Goal: Communication & Community: Ask a question

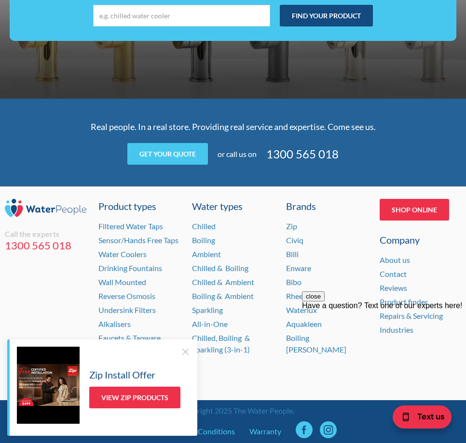
scroll to position [2928, 0]
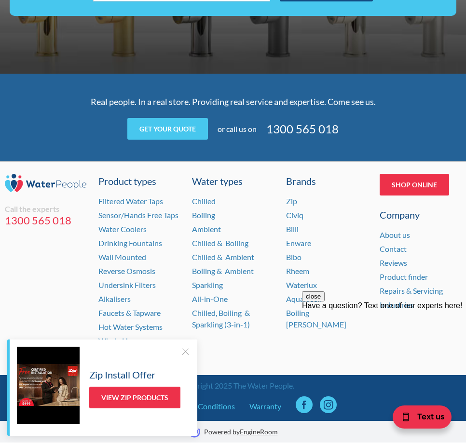
click at [187, 354] on div at bounding box center [185, 352] width 10 height 10
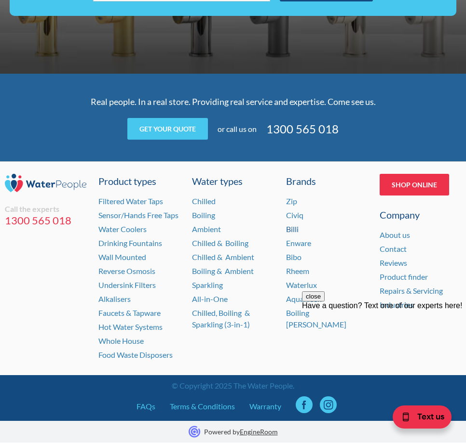
click at [295, 227] on link "Billi" at bounding box center [292, 229] width 13 height 9
click at [293, 199] on link "Zip" at bounding box center [291, 201] width 11 height 9
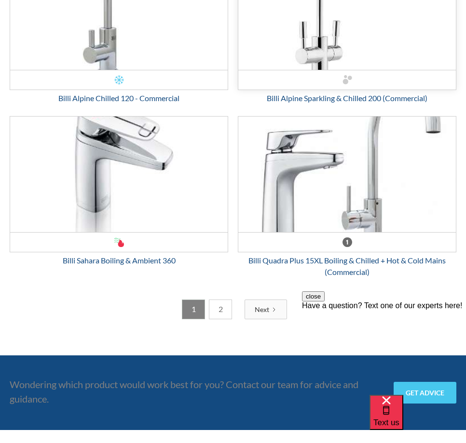
scroll to position [3325, 0]
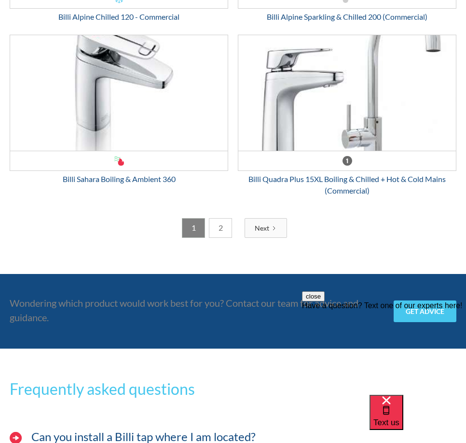
click at [227, 227] on link "2" at bounding box center [220, 228] width 23 height 20
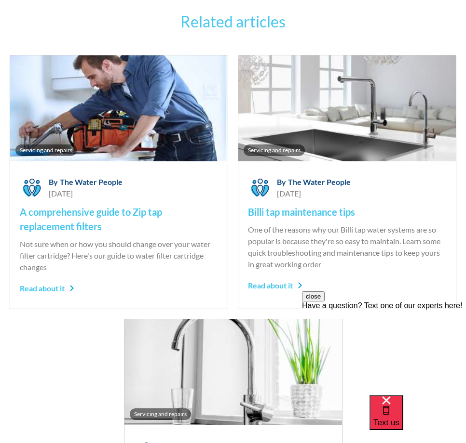
scroll to position [3202, 0]
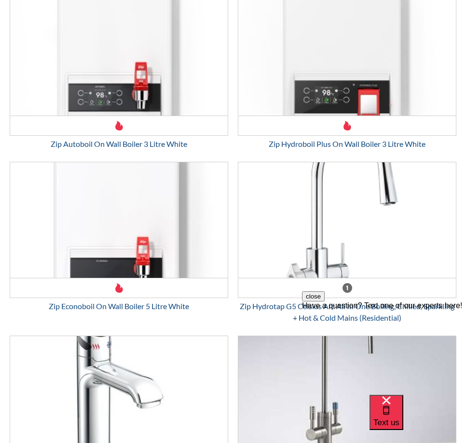
scroll to position [3181, 0]
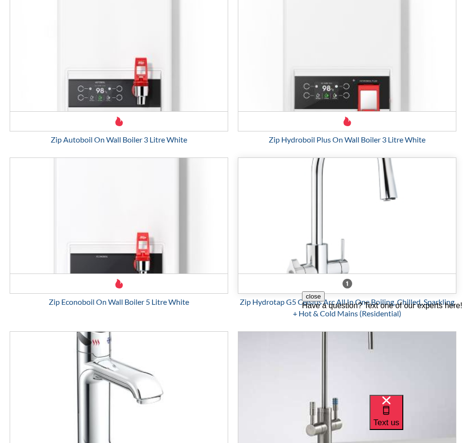
click at [331, 215] on img "Email Form 3" at bounding box center [346, 216] width 217 height 116
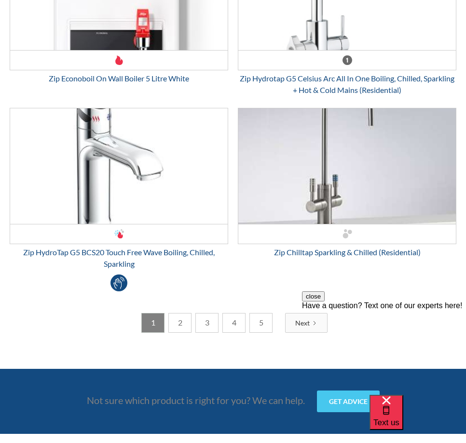
scroll to position [3422, 0]
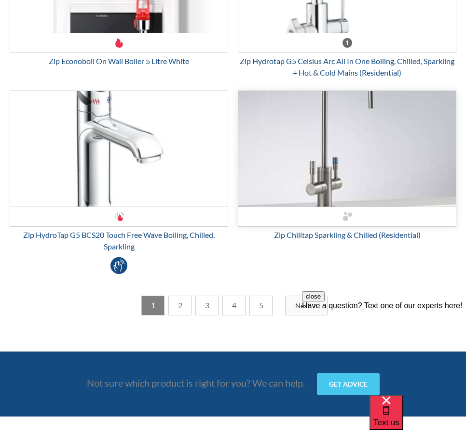
click at [349, 168] on img "Email Form 3" at bounding box center [346, 149] width 217 height 116
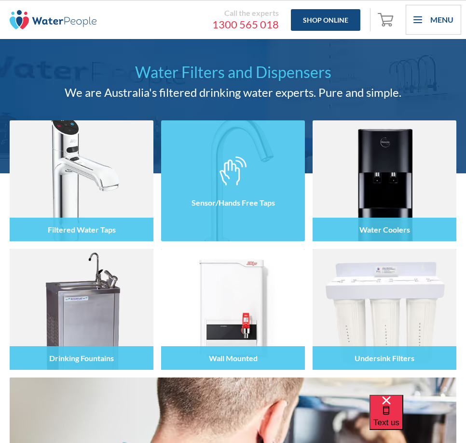
click at [226, 169] on img at bounding box center [232, 171] width 27 height 29
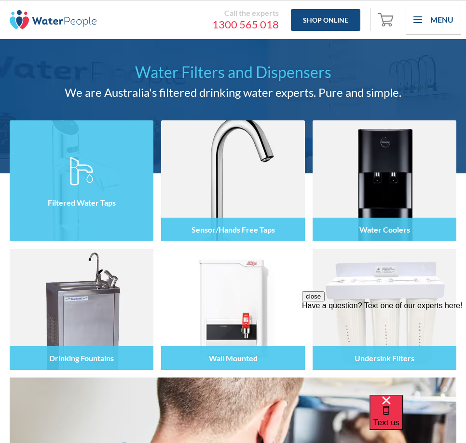
click at [67, 183] on div at bounding box center [82, 189] width 144 height 56
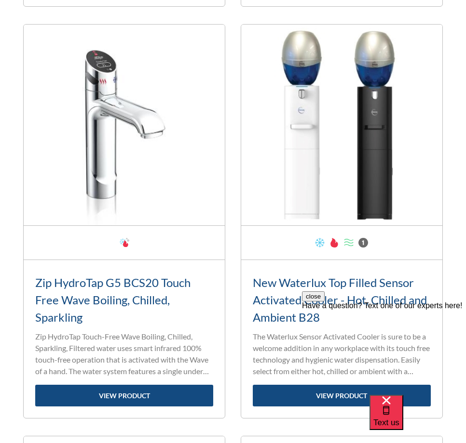
scroll to position [2420, 0]
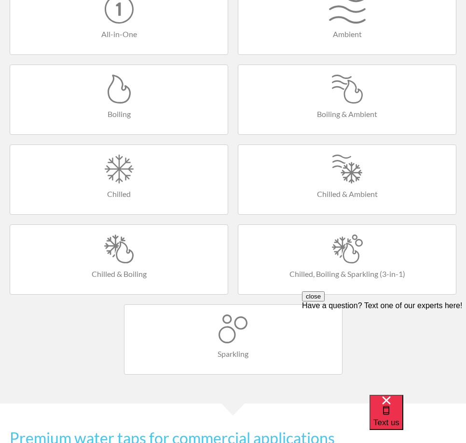
scroll to position [578, 0]
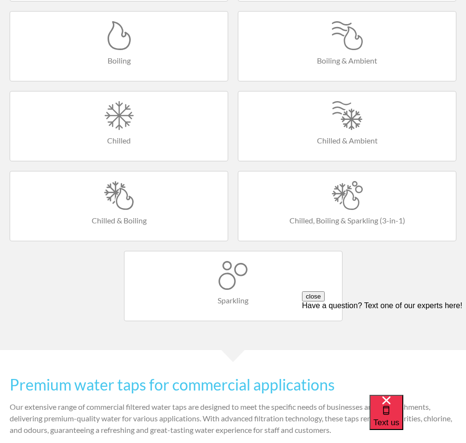
click at [356, 215] on h4 "Chilled, Boiling & Sparkling (3-in-1)" at bounding box center [347, 221] width 198 height 12
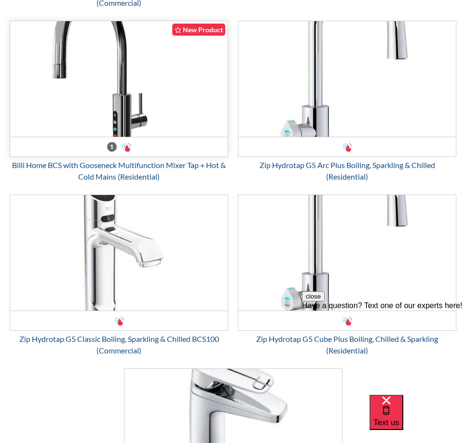
scroll to position [1301, 0]
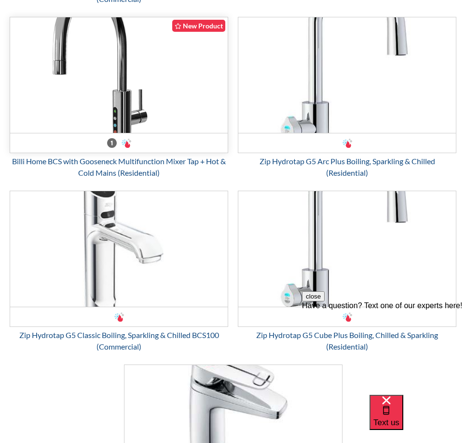
click at [124, 79] on img "Email Form 3" at bounding box center [118, 75] width 217 height 116
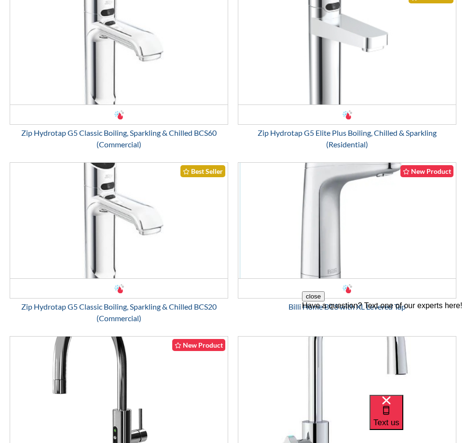
scroll to position [1205, 0]
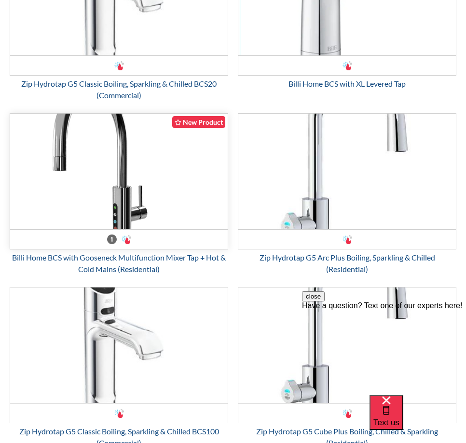
click at [96, 172] on img "Email Form 3" at bounding box center [118, 172] width 217 height 116
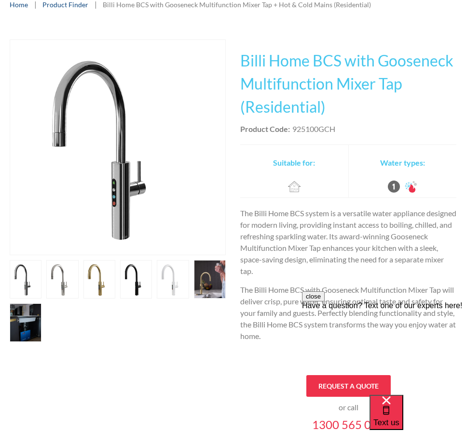
click at [41, 287] on link "open lightbox" at bounding box center [26, 279] width 32 height 39
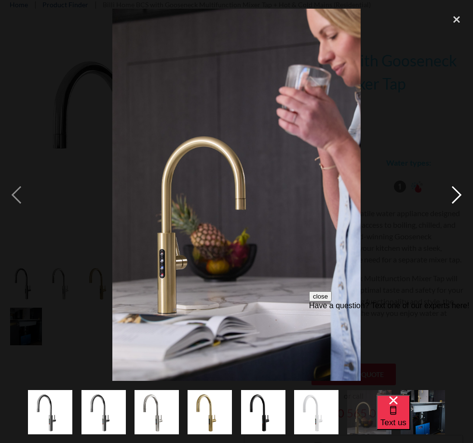
click at [458, 193] on div "next image" at bounding box center [456, 195] width 33 height 373
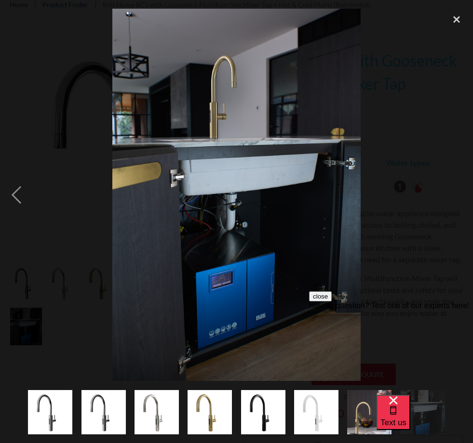
click at [253, 412] on img "show item 5 of 8" at bounding box center [263, 412] width 44 height 44
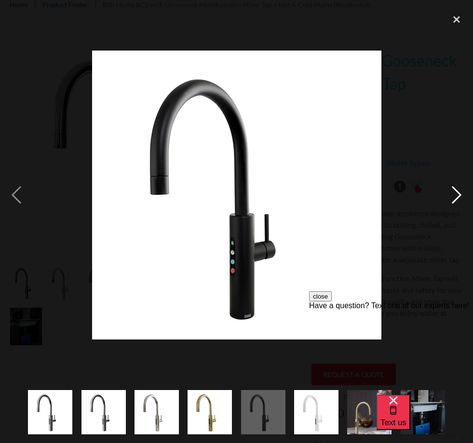
click at [452, 193] on div "next image" at bounding box center [456, 195] width 33 height 373
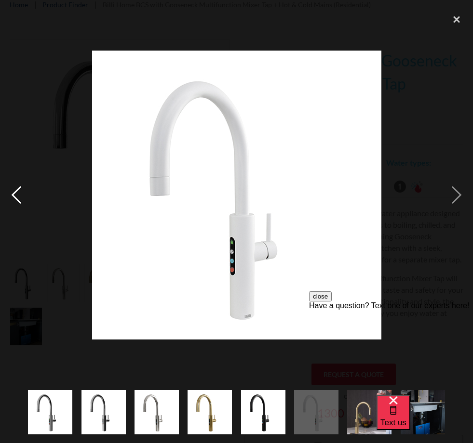
click at [11, 204] on div "previous image" at bounding box center [16, 195] width 33 height 373
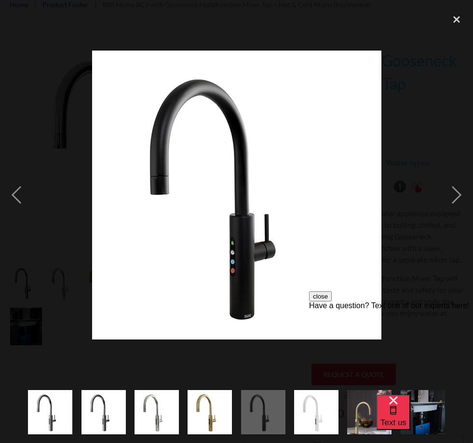
click at [364, 408] on img "show item 7 of 8" at bounding box center [369, 412] width 44 height 67
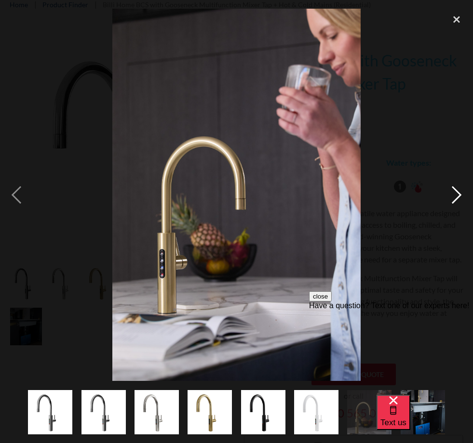
click at [461, 189] on div "next image" at bounding box center [456, 195] width 33 height 373
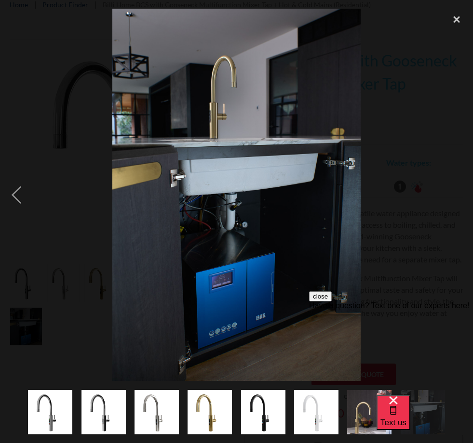
click at [332, 302] on button "close" at bounding box center [320, 297] width 23 height 10
click at [266, 407] on img "show item 5 of 8" at bounding box center [263, 412] width 44 height 44
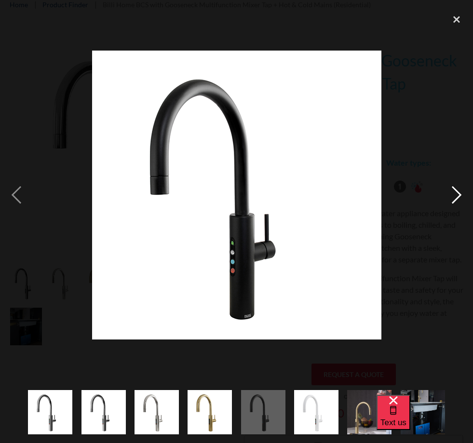
click at [455, 197] on div "next image" at bounding box center [456, 195] width 33 height 373
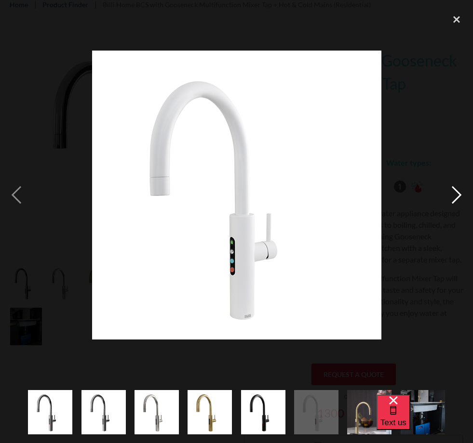
click at [455, 197] on div "next image" at bounding box center [456, 195] width 33 height 373
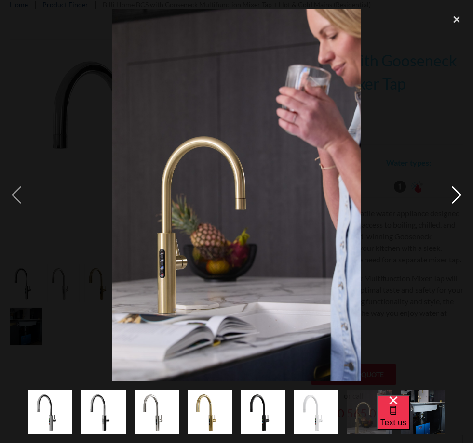
click at [454, 191] on div "next image" at bounding box center [456, 195] width 33 height 373
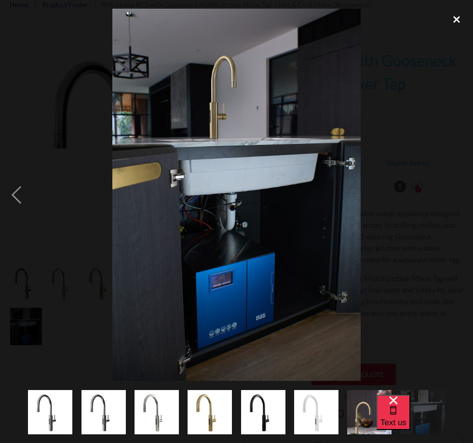
click at [457, 21] on div "close lightbox" at bounding box center [456, 19] width 33 height 21
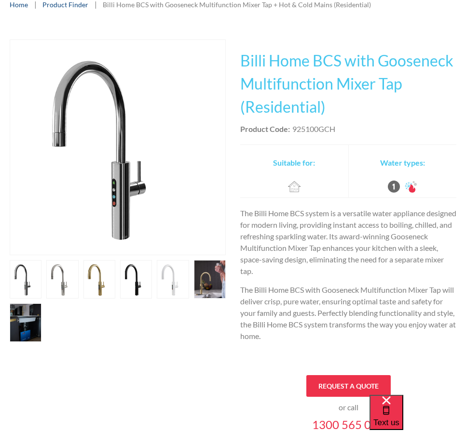
scroll to position [193, 0]
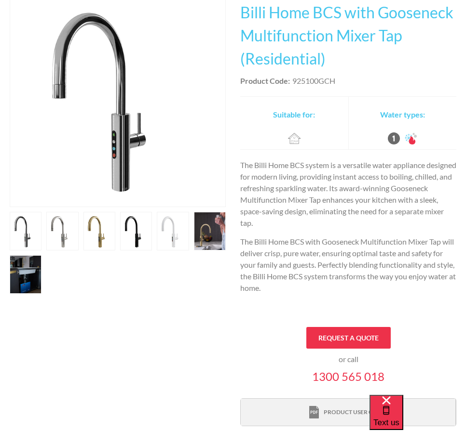
click at [339, 410] on div "Product user guide" at bounding box center [354, 412] width 63 height 9
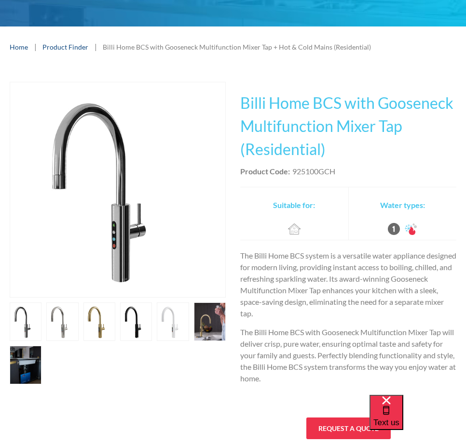
scroll to position [96, 0]
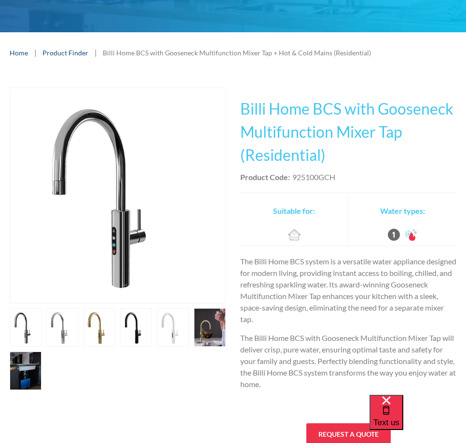
click at [41, 335] on link "open lightbox" at bounding box center [26, 327] width 32 height 39
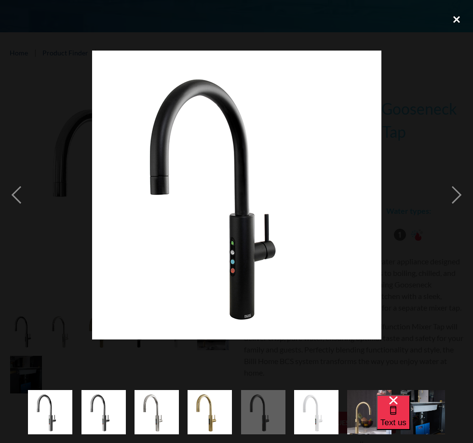
click at [452, 13] on div "close lightbox" at bounding box center [456, 19] width 33 height 21
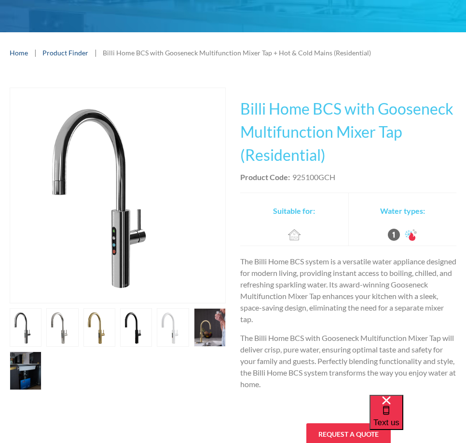
click at [41, 334] on link "open lightbox" at bounding box center [26, 327] width 32 height 39
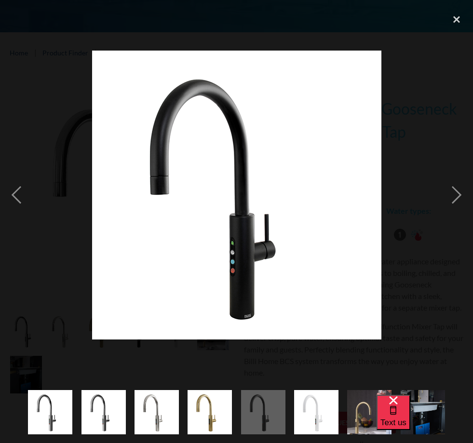
click at [157, 233] on img at bounding box center [236, 195] width 289 height 289
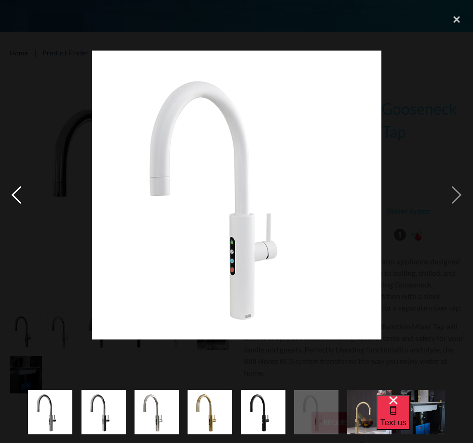
click at [16, 192] on div "previous image" at bounding box center [16, 195] width 33 height 373
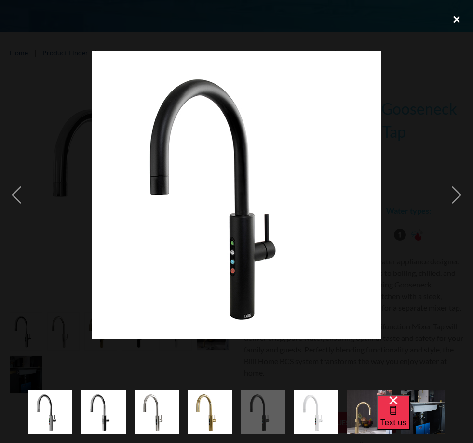
click at [453, 19] on div "close lightbox" at bounding box center [456, 19] width 33 height 21
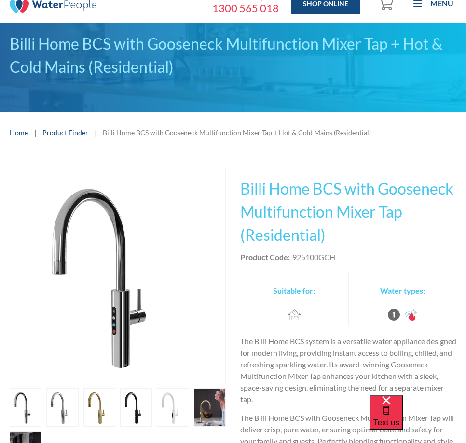
scroll to position [0, 0]
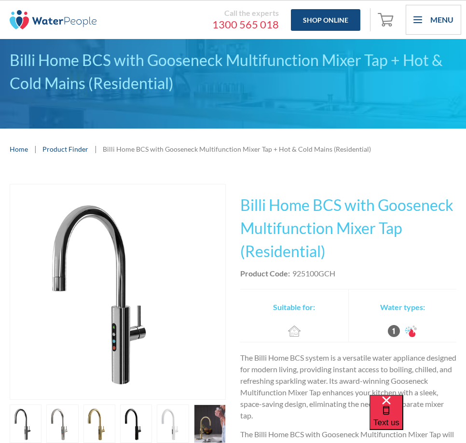
click at [283, 261] on h1 "Billi Home BCS with Gooseneck Multifunction Mixer Tap (Residential)" at bounding box center [348, 228] width 216 height 69
click at [392, 331] on div "All-in-One" at bounding box center [393, 331] width 12 height 12
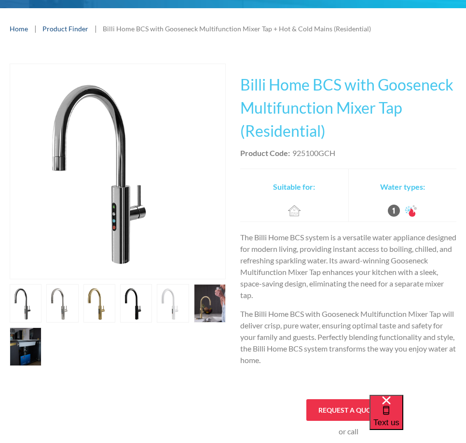
scroll to position [193, 0]
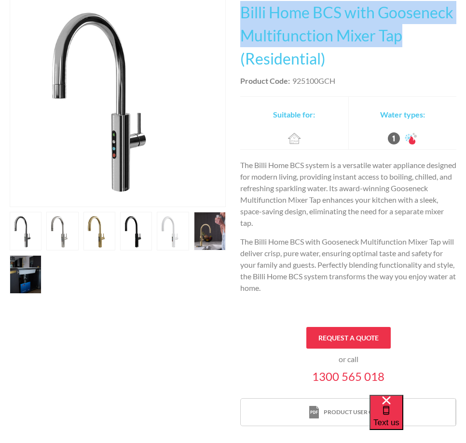
drag, startPoint x: 241, startPoint y: 13, endPoint x: 401, endPoint y: 37, distance: 161.3
click at [401, 37] on h1 "Billi Home BCS with Gooseneck Multifunction Mixer Tap (Residential)" at bounding box center [348, 35] width 216 height 69
copy h1 "Billi Home BCS with Gooseneck Multifunction Mixer Tap"
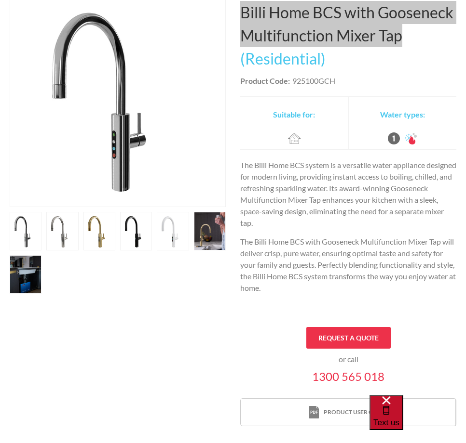
click at [399, 419] on span "Text us" at bounding box center [386, 422] width 26 height 9
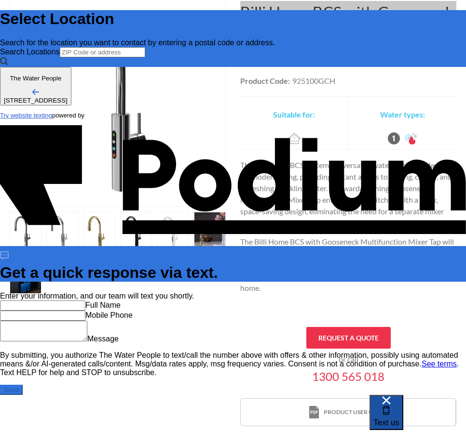
scroll to position [0, 0]
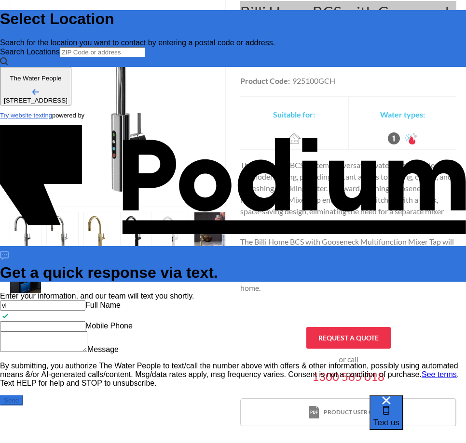
type input "Vicky Alexiou"
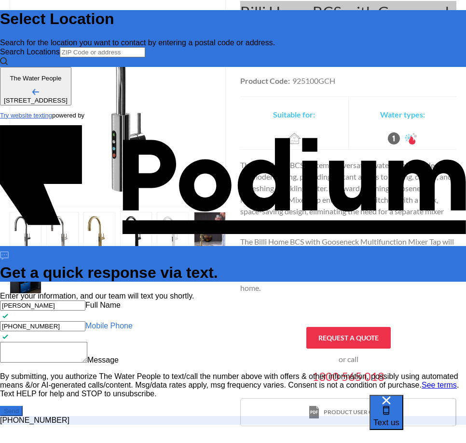
drag, startPoint x: 329, startPoint y: 223, endPoint x: 313, endPoint y: 223, distance: 15.9
click at [313, 301] on div "Vicky Alexiou Full Name +61 3 9665 2700 Mobile Phone Message" at bounding box center [233, 333] width 466 height 64
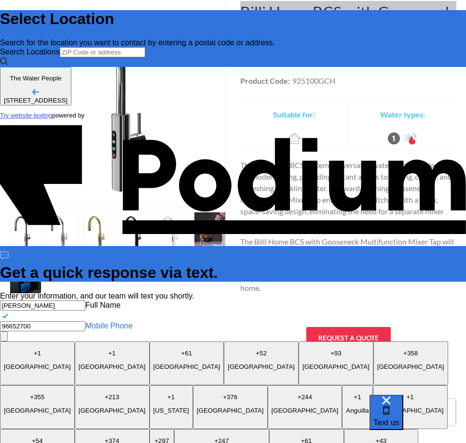
type Phone "96652700"
type textarea "x"
type textarea "w"
type textarea "x"
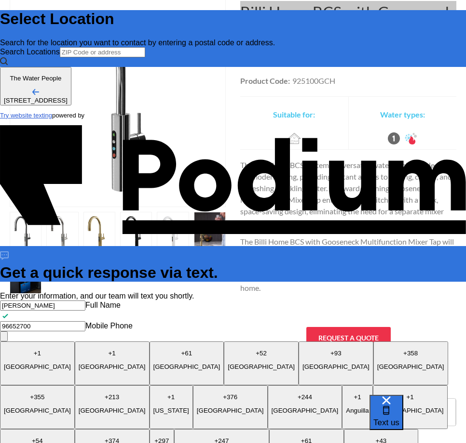
type textarea "wo"
type textarea "x"
type textarea "wou"
type textarea "woul"
type textarea "x"
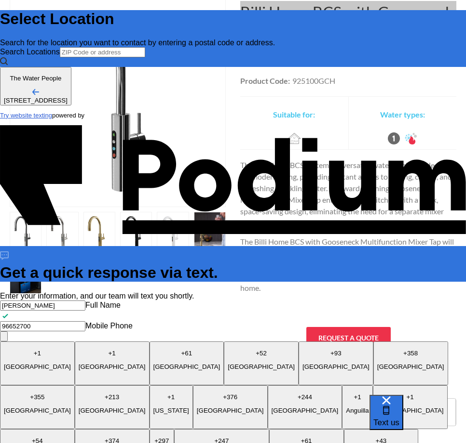
type textarea "x"
type textarea "would"
type textarea "x"
type textarea "would th"
type textarea "x"
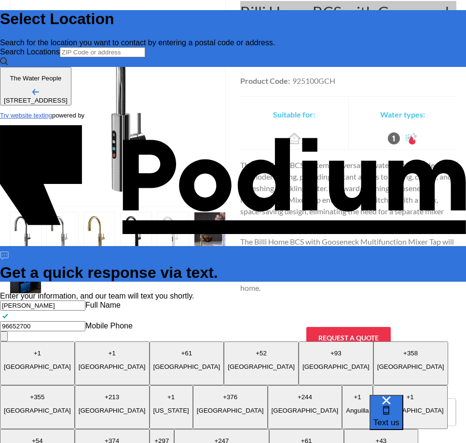
type textarea "would the"
paste textarea "Billi Home BCS with Gooseneck Multifunction Mixer Tap"
type textarea "x"
type textarea "would the Billi Home BCS with Gooseneck Multifunction Mixer Tap"
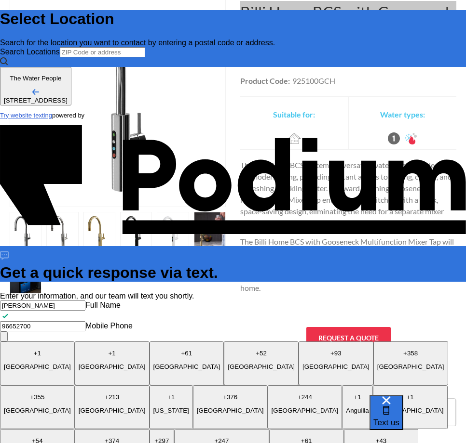
type textarea "x"
type textarea "would the Billi Home BCS with Gooseneck Multifunction Mixer Tap"
type textarea "x"
type textarea "would the Billi Home BCS with Gooseneck Multifunction Mixer Tap b"
type textarea "would the Billi Home BCS with Gooseneck Multifunction Mixer Tap be"
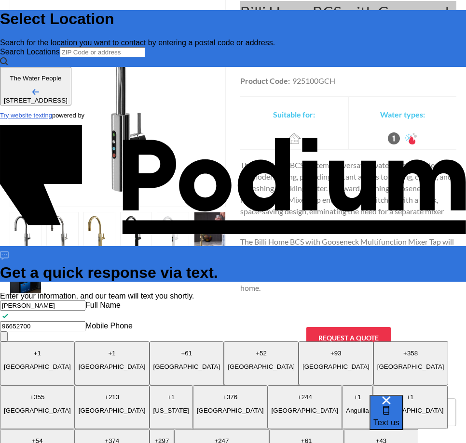
type textarea "x"
type textarea "would the Billi Home BCS with Gooseneck Multifunction Mixer Tap be u"
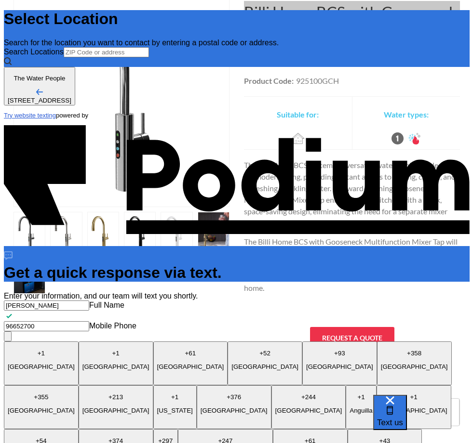
scroll to position [0, 0]
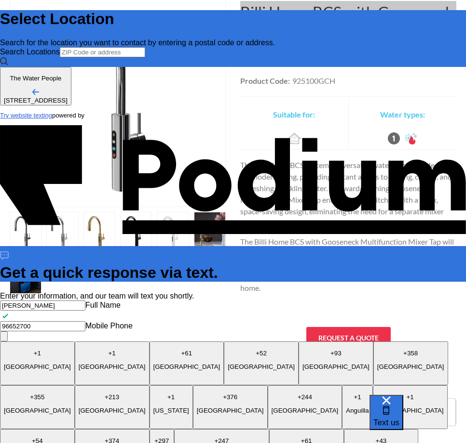
type textarea "would the Billi Home BCS with Gooseneck Multifunction Mixer Tap be us"
type textarea "x"
type textarea "would the Billi Home BCS with Gooseneck Multifunction Mixer Tap be used"
type textarea "x"
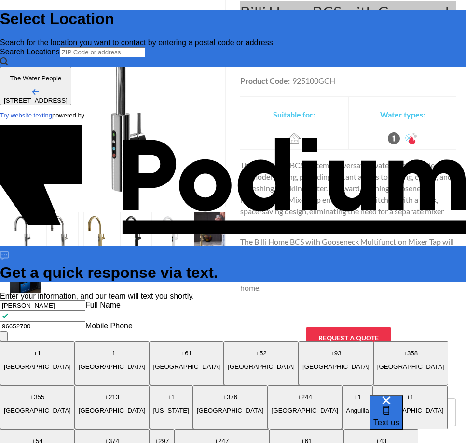
type textarea "would the Billi Home BCS with Gooseneck Multifunction Mixer Tap be used"
type textarea "x"
type textarea "would the Billi Home BCS with Gooseneck Multifunction Mixer Tap be used for"
type textarea "x"
type textarea "would the Billi Home BCS with Gooseneck Multifunction Mixer Tap be used for"
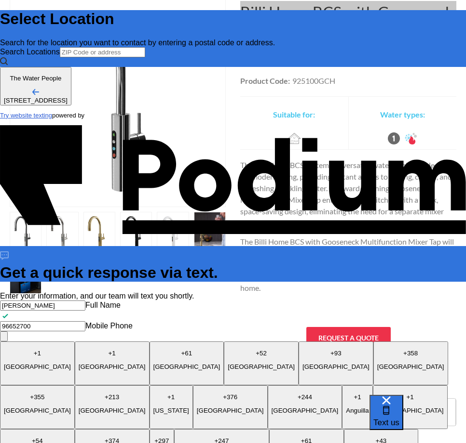
type textarea "x"
type textarea "would the Billi Home BCS with Gooseneck Multifunction Mixer Tap be used for a"
type textarea "x"
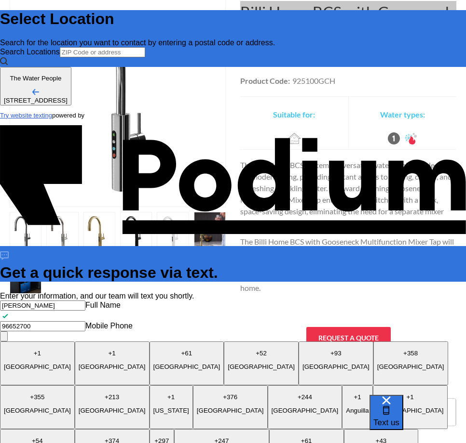
type textarea "would the Billi Home BCS with Gooseneck Multifunction Mixer Tap be used for a co"
type textarea "would the Billi Home BCS with Gooseneck Multifunction Mixer Tap be used for a c…"
type textarea "x"
type textarea "would the Billi Home BCS with Gooseneck Multifunction Mixer Tap be used for a c…"
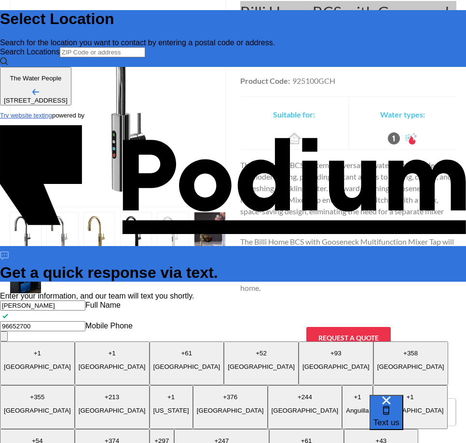
type textarea "x"
type textarea "would the Billi Home BCS with Gooseneck Multifunction Mixer Tap be used for a c…"
type textarea "x"
type textarea "would the Billi Home BCS with Gooseneck Multifunction Mixer Tap be used for a c…"
type textarea "x"
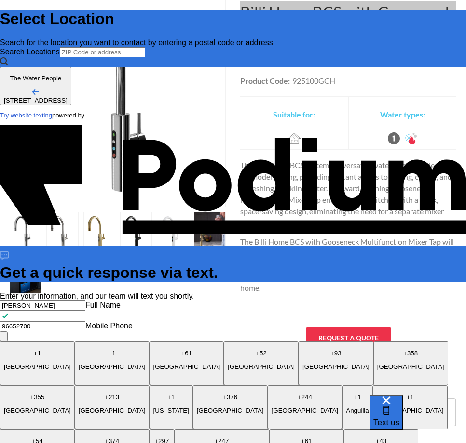
type textarea "would the Billi Home BCS with Gooseneck Multifunction Mixer Tap be used for a c…"
type textarea "x"
type textarea "would the Billi Home BCS with Gooseneck Multifunction Mixer Tap be used for a c…"
type textarea "x"
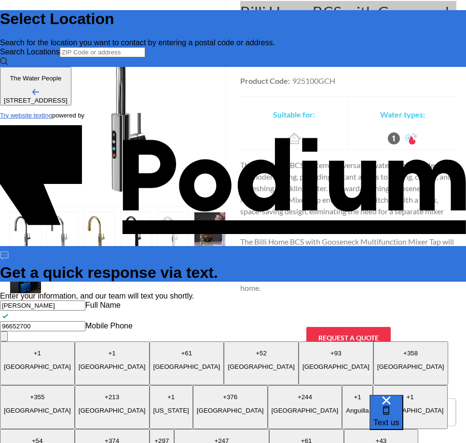
type textarea "x"
type textarea "would the Billi Home BCS with Gooseneck Multifunction Mixer Tap be used for a c…"
type textarea "x"
type textarea "would the Billi Home BCS with Gooseneck Multifunction Mixer Tap be used for a c…"
type textarea "x"
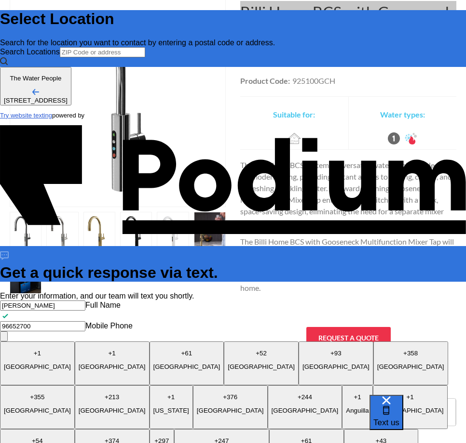
type textarea "would the Billi Home BCS with Gooseneck Multifunction Mixer Tap be used for a c…"
type textarea "x"
type textarea "would the Billi Home BCS with Gooseneck Multifunction Mixer Tap be used for a c…"
type textarea "x"
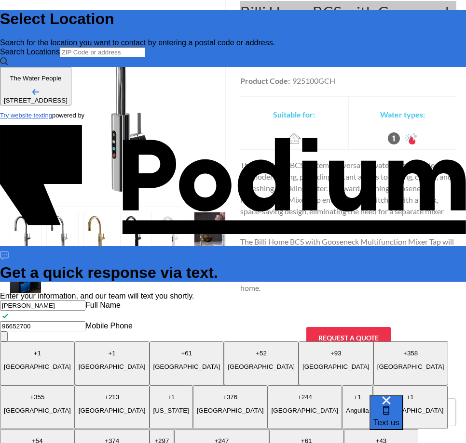
type textarea "Could the Billi Home BCS with Gooseneck Multifunction Mixer Tap be used for a c…"
drag, startPoint x: 352, startPoint y: 219, endPoint x: 310, endPoint y: 219, distance: 41.9
type textarea "x"
type Phone "+61 419 870 231"
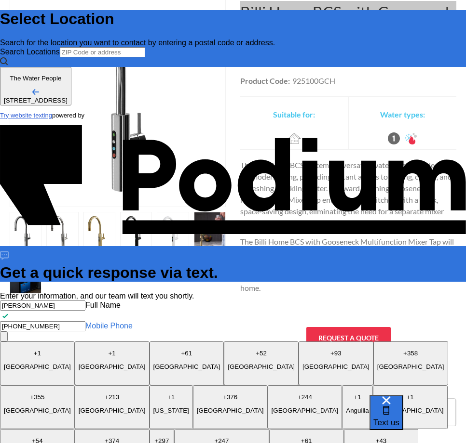
type textarea "x"
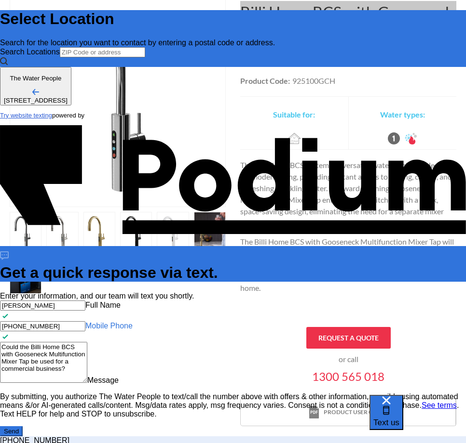
type Phone "+61 419 870 231"
type textarea "x"
drag, startPoint x: 329, startPoint y: 223, endPoint x: 273, endPoint y: 223, distance: 56.4
click at [273, 223] on div "Select Location Search for the location you want to contact by entering a posta…" at bounding box center [233, 221] width 466 height 443
type Phone "0419 870 231"
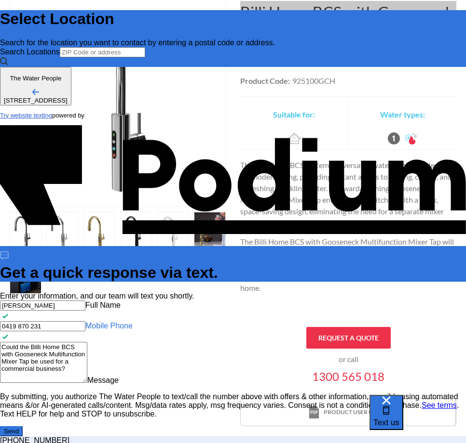
type textarea "x"
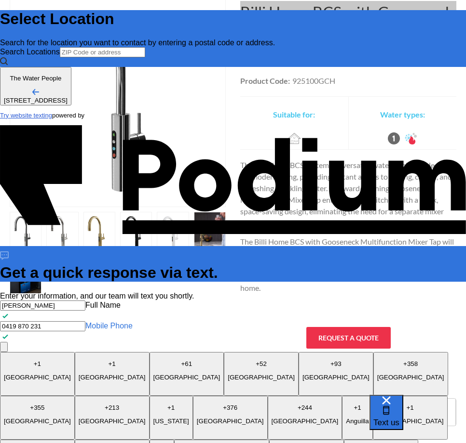
type Phone "0419 870 231"
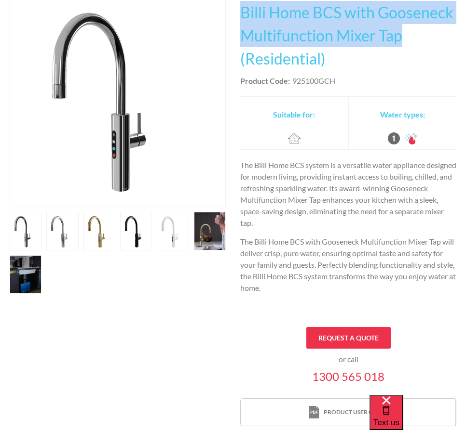
click at [172, 59] on img "open lightbox" at bounding box center [117, 99] width 215 height 215
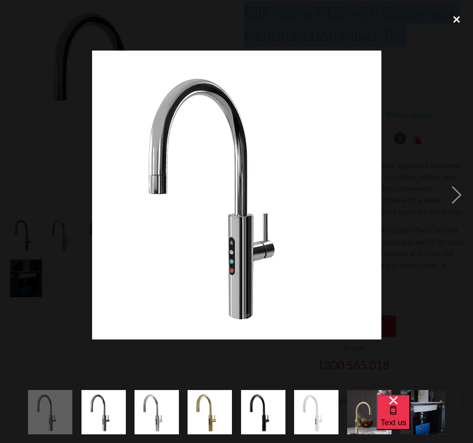
click at [454, 20] on div "close lightbox" at bounding box center [456, 19] width 33 height 21
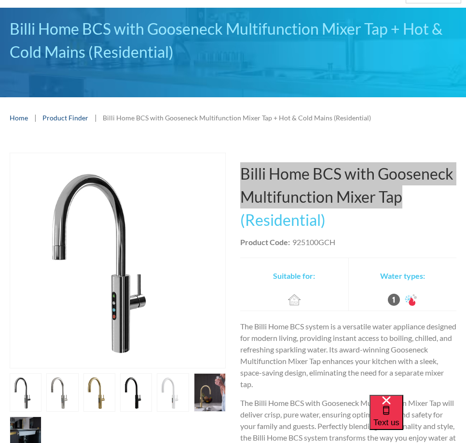
scroll to position [48, 0]
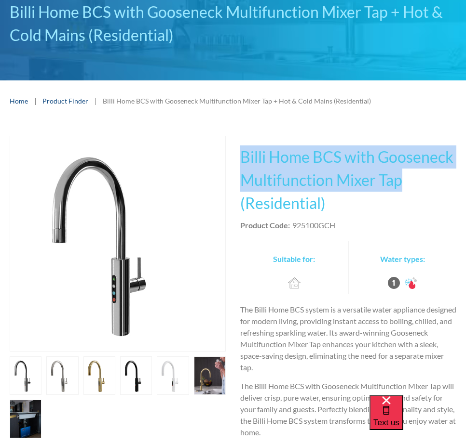
click at [55, 99] on link "Product Finder" at bounding box center [65, 101] width 46 height 10
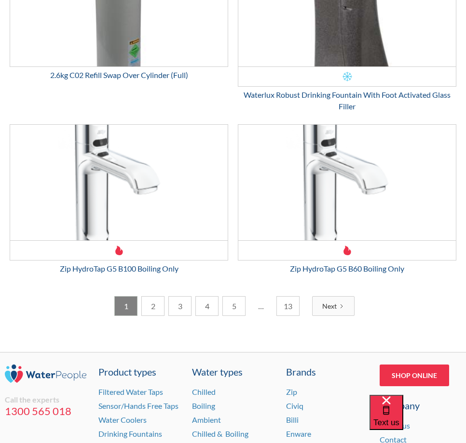
scroll to position [2121, 0]
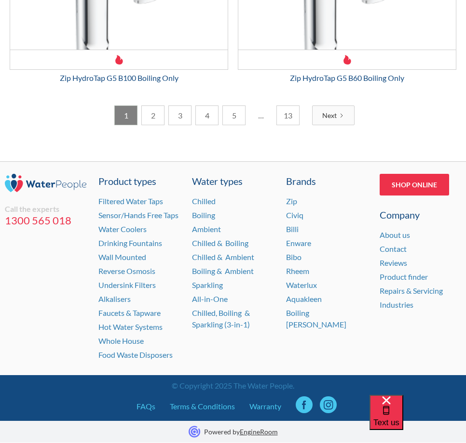
click at [149, 119] on link "2" at bounding box center [152, 116] width 23 height 20
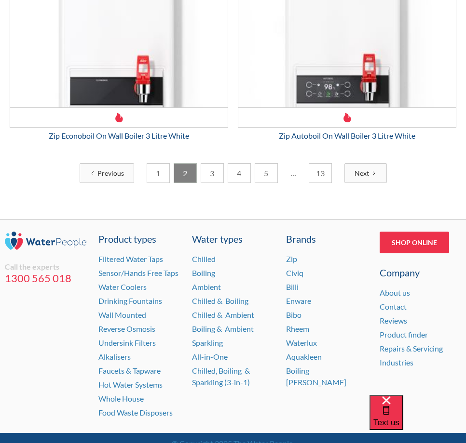
click at [215, 175] on link "3" at bounding box center [211, 173] width 23 height 20
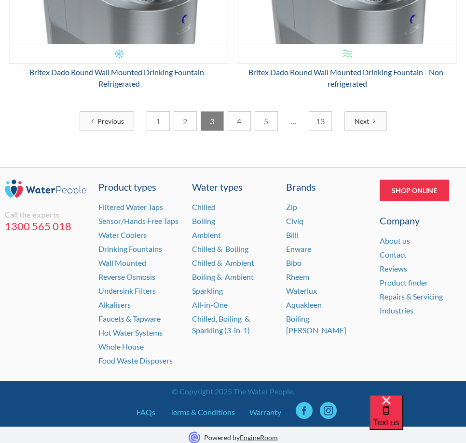
scroll to position [2082, 0]
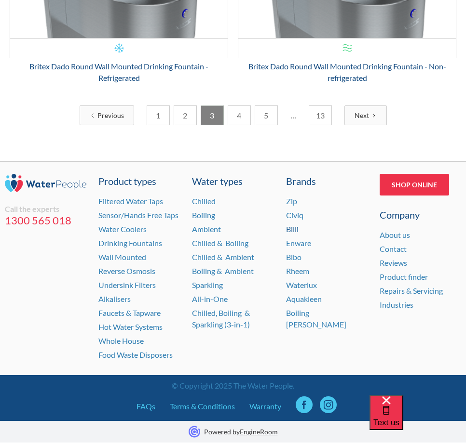
click at [293, 230] on link "Billi" at bounding box center [292, 229] width 13 height 9
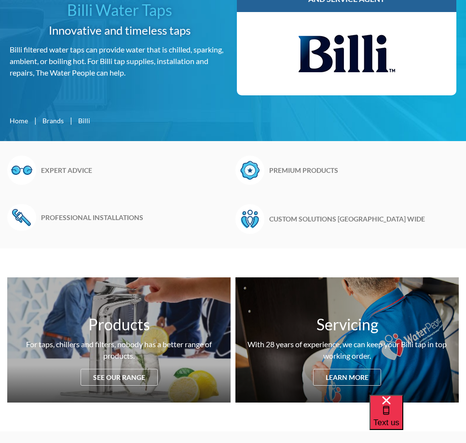
scroll to position [145, 0]
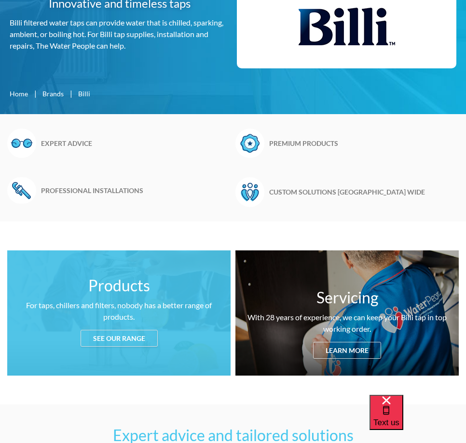
click at [109, 338] on div "See our range" at bounding box center [118, 338] width 77 height 17
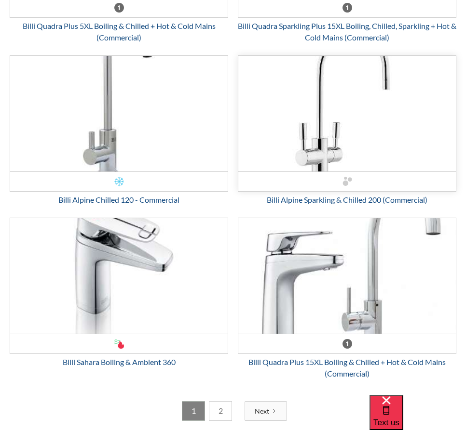
scroll to position [3224, 0]
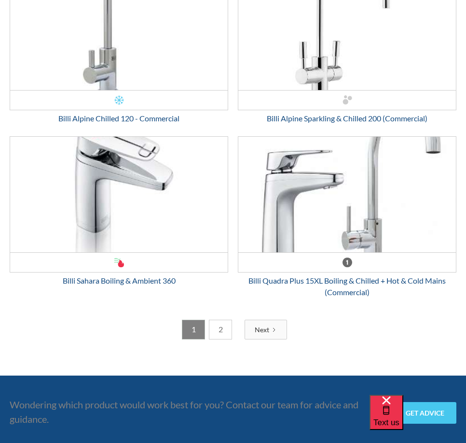
click at [218, 330] on link "2" at bounding box center [220, 330] width 23 height 20
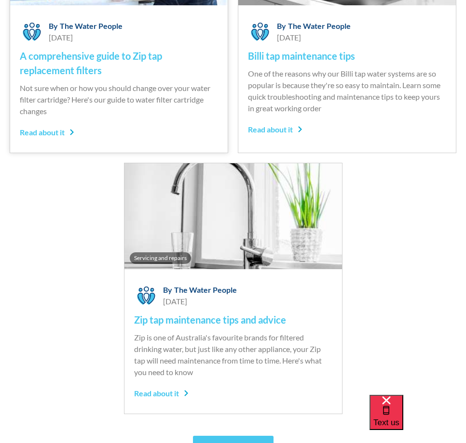
scroll to position [3706, 0]
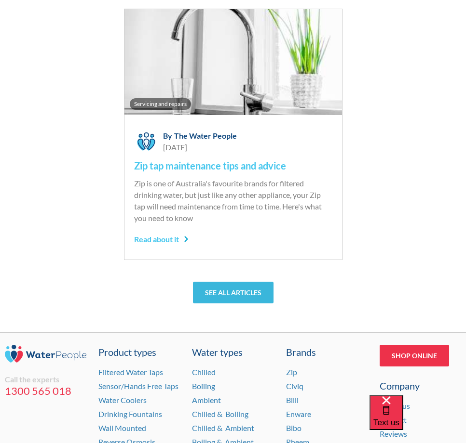
click at [252, 293] on link "See all articles" at bounding box center [233, 293] width 80 height 22
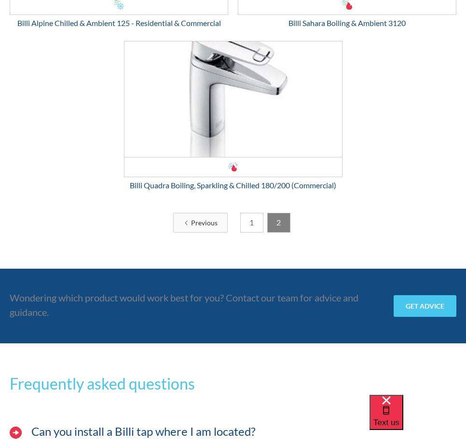
scroll to position [2212, 0]
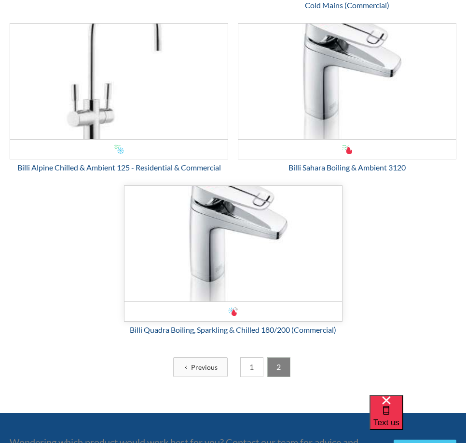
click at [234, 214] on img "Email Form 3" at bounding box center [232, 244] width 217 height 116
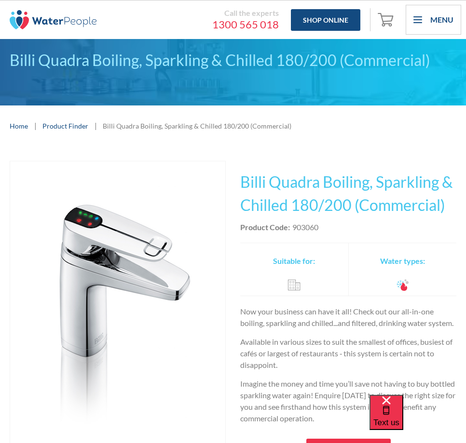
click at [113, 12] on div "Call the experts" at bounding box center [192, 13] width 173 height 10
